Goal: Task Accomplishment & Management: Manage account settings

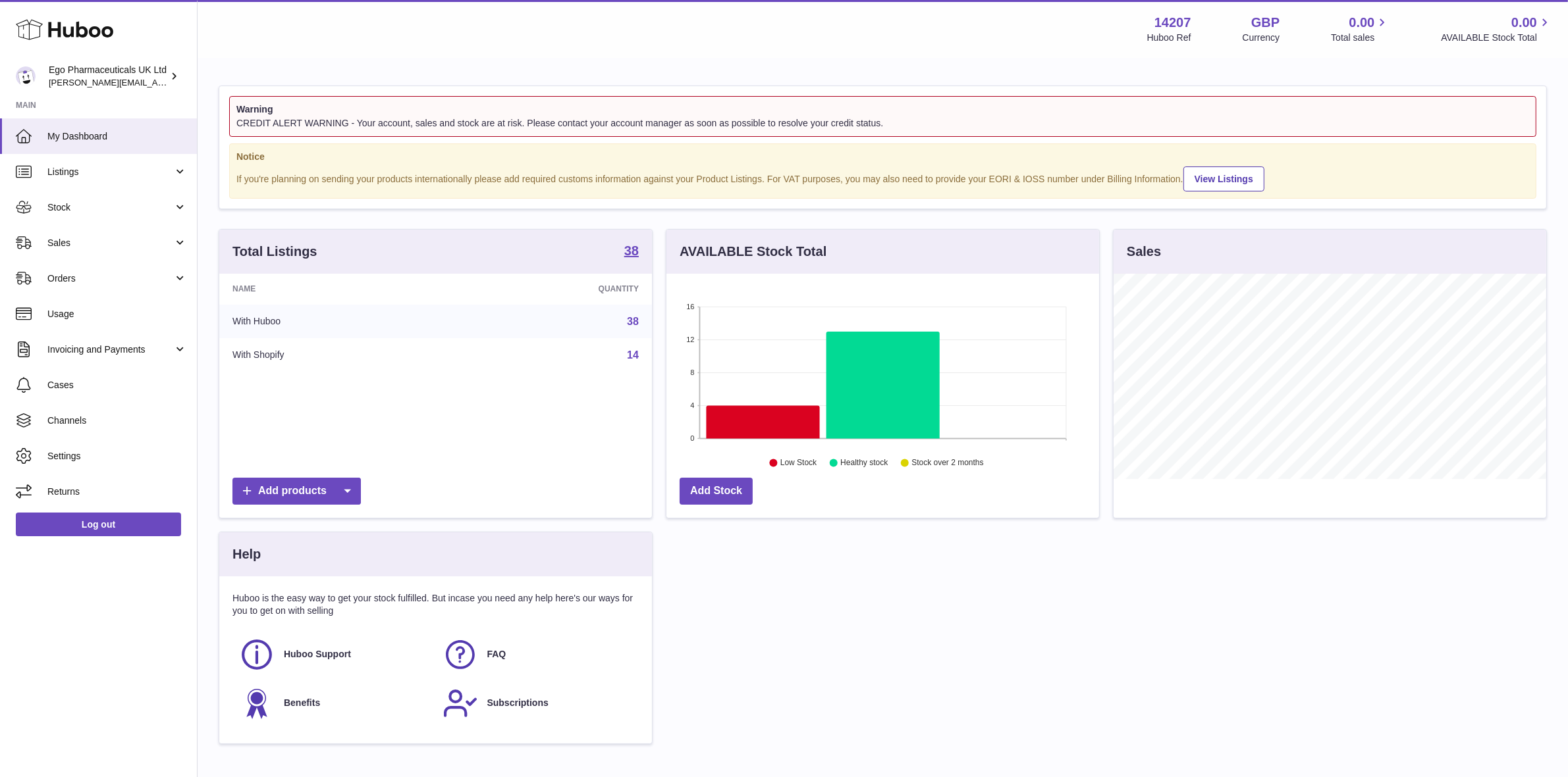
scroll to position [205, 432]
click at [75, 212] on link "Stock" at bounding box center [98, 207] width 197 height 35
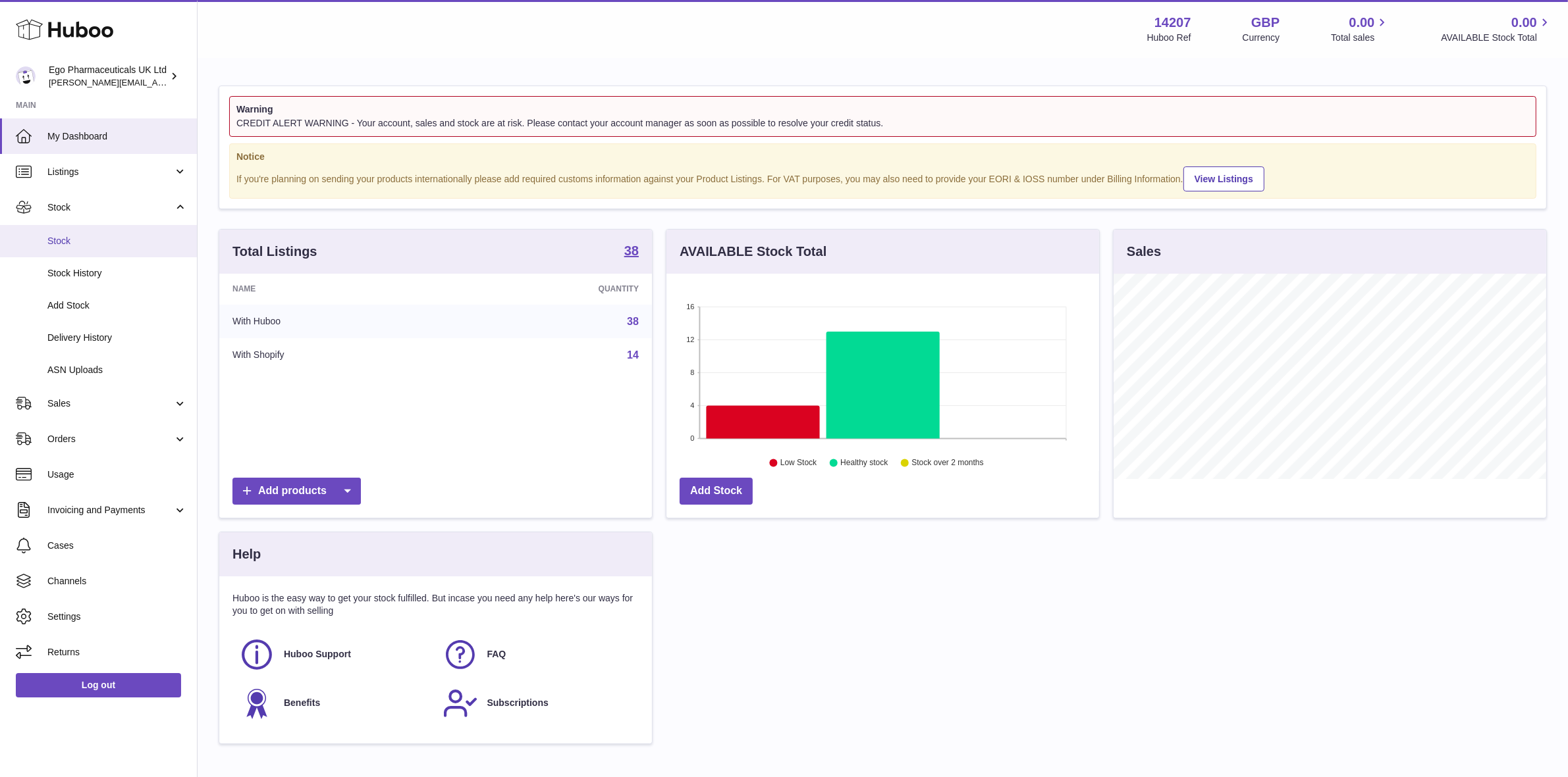
click at [57, 237] on span "Stock" at bounding box center [117, 241] width 140 height 12
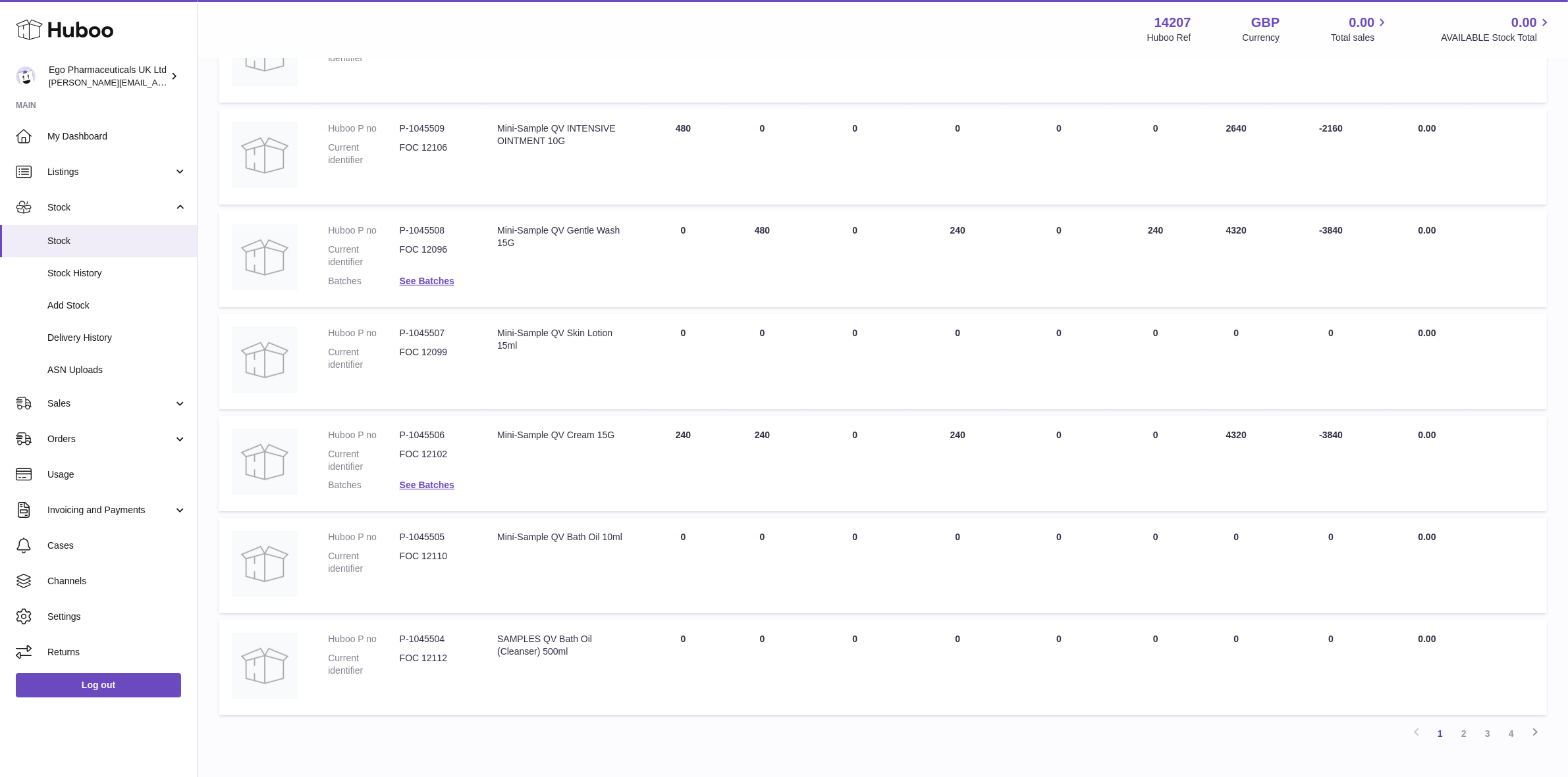
scroll to position [576, 0]
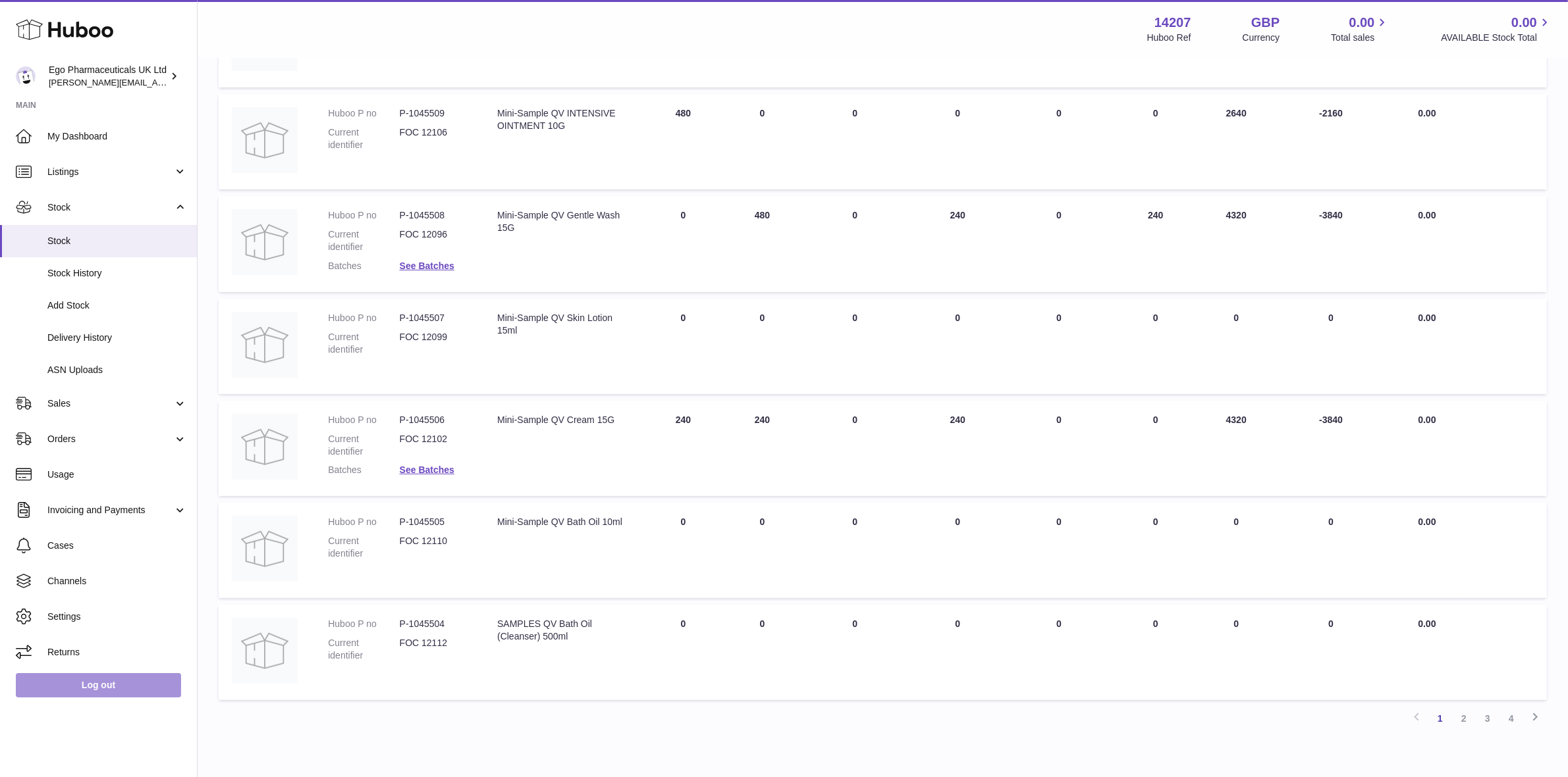
click at [77, 682] on link "Log out" at bounding box center [98, 685] width 165 height 24
